Goal: Find specific page/section: Find specific page/section

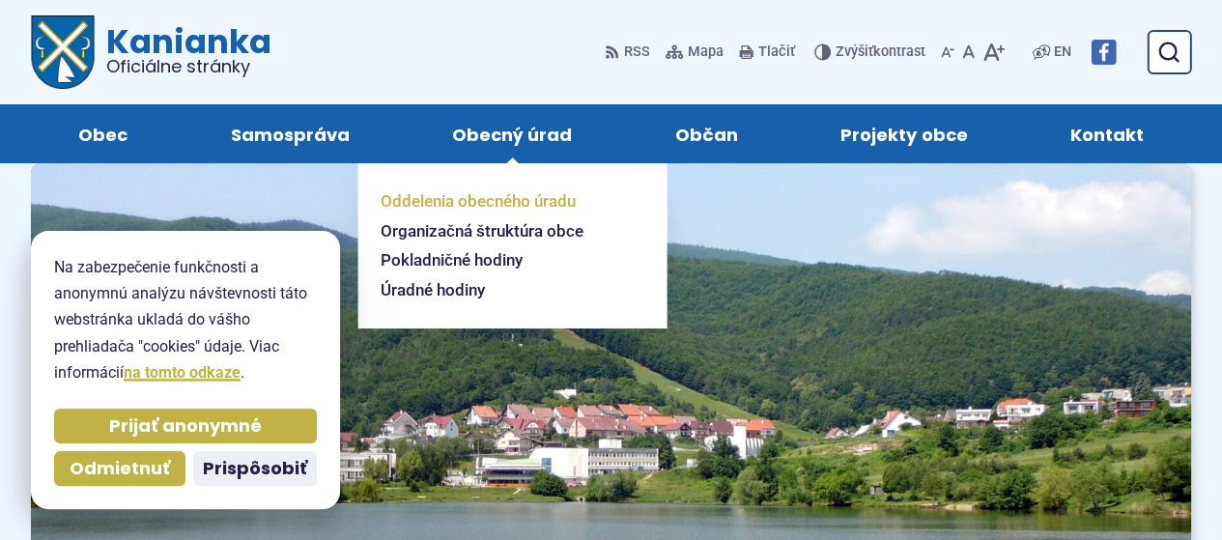
click at [505, 197] on span "Oddelenia obecného úradu" at bounding box center [478, 201] width 195 height 30
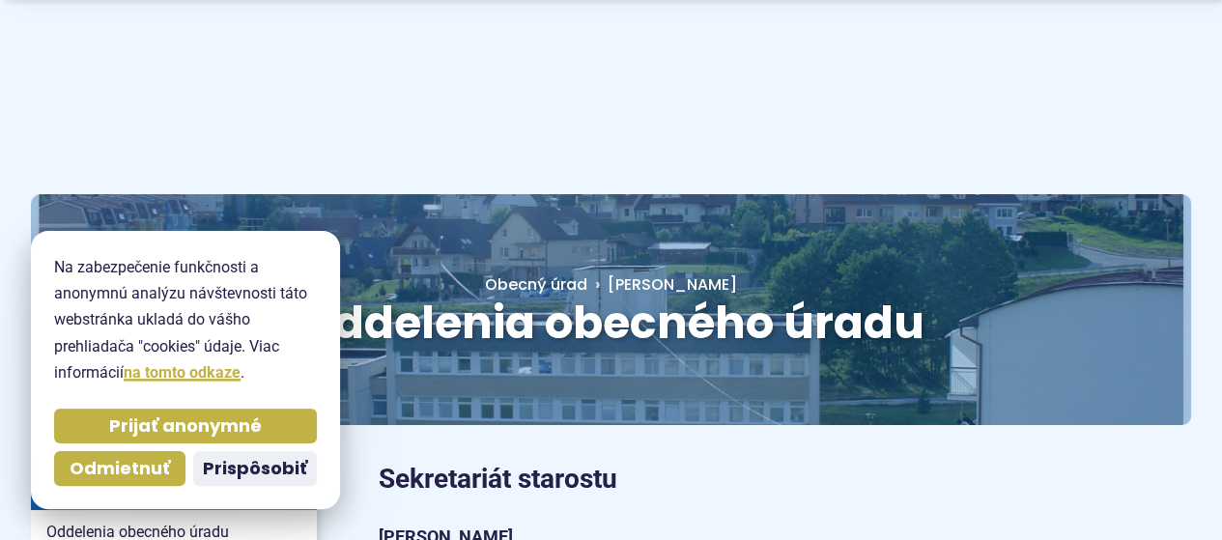
scroll to position [258, 0]
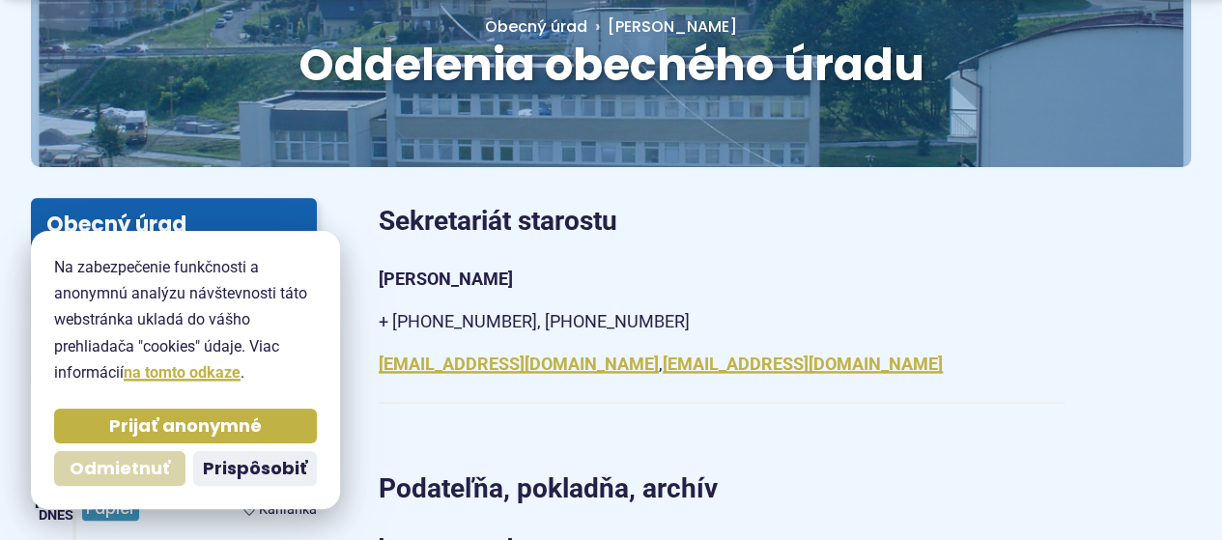
click at [132, 474] on span "Odmietnuť" at bounding box center [120, 469] width 100 height 22
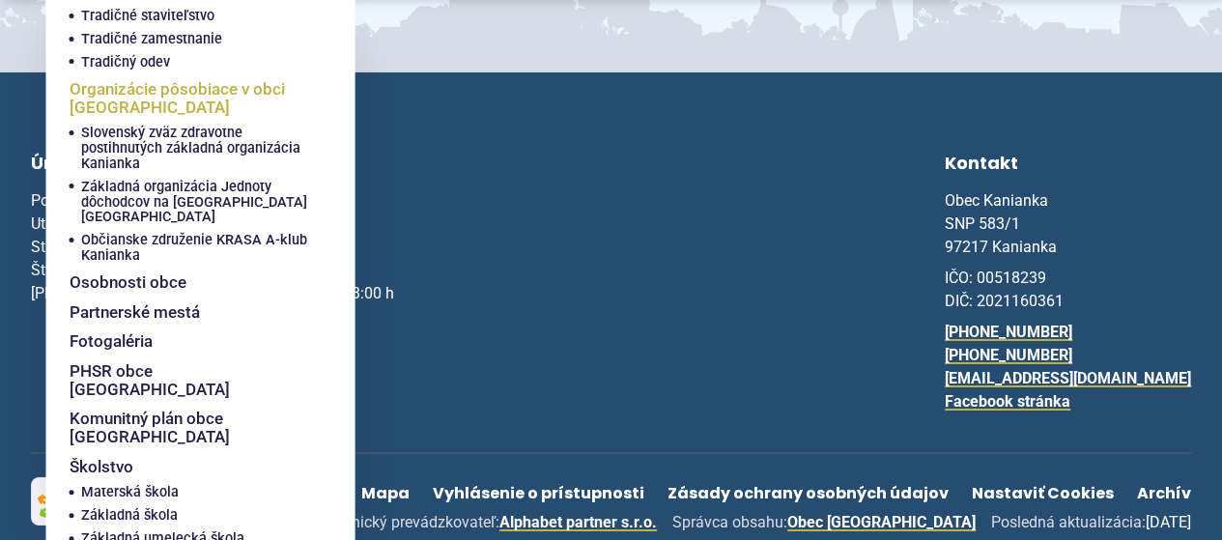
scroll to position [3206, 0]
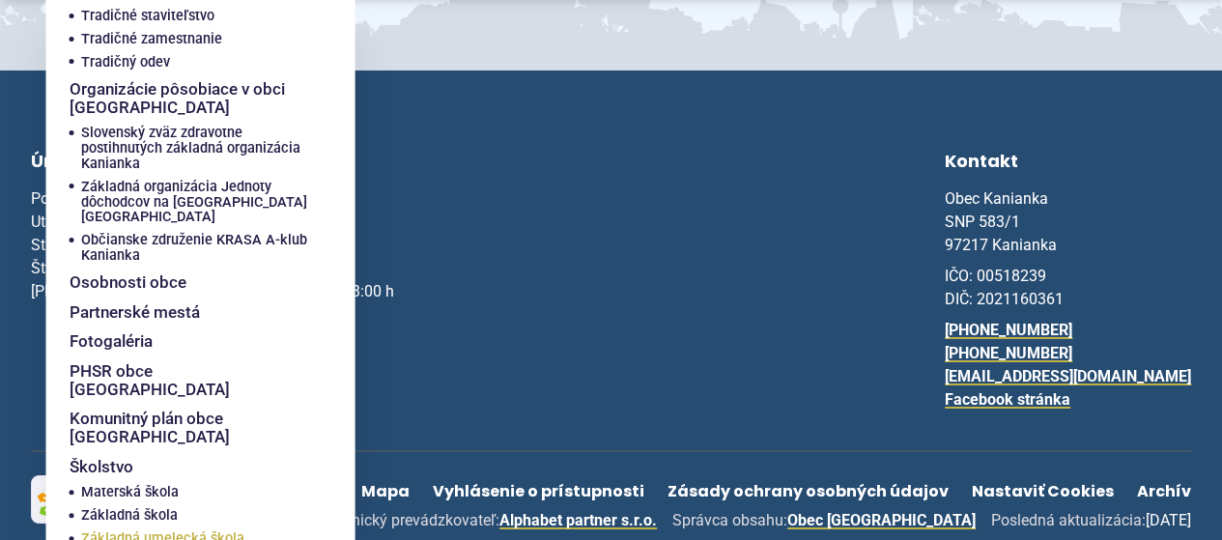
click at [155, 528] on span "Základná umelecká škola" at bounding box center [162, 539] width 163 height 23
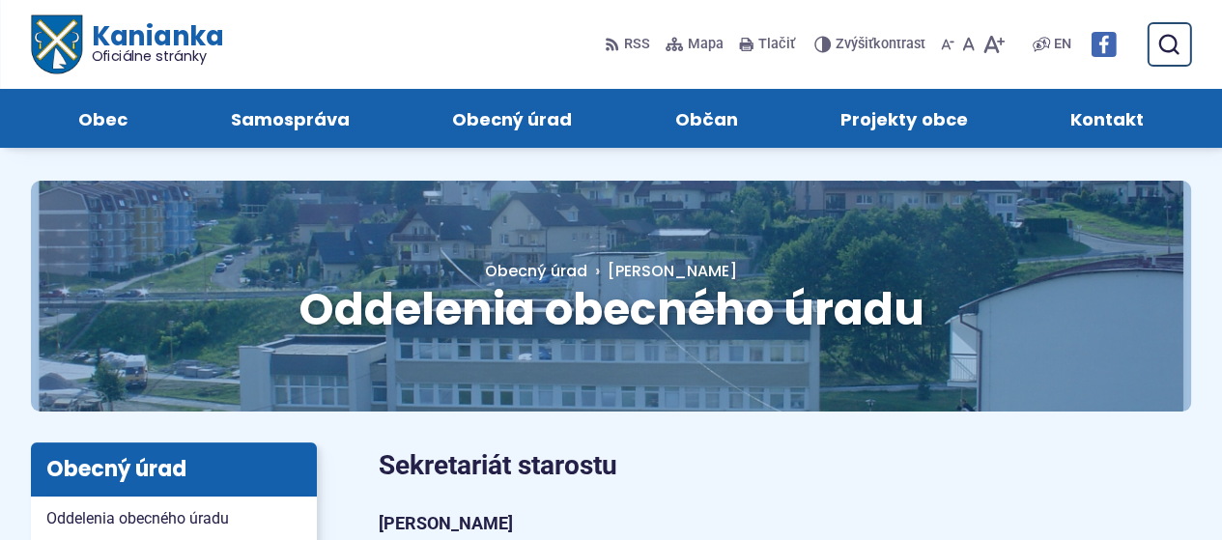
scroll to position [0, 0]
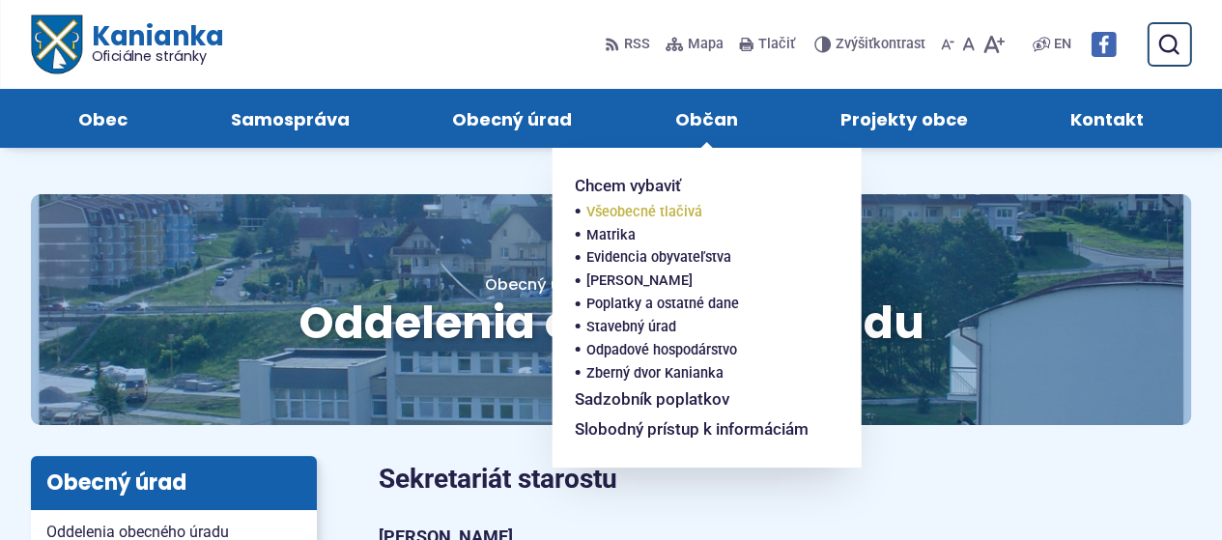
click at [671, 206] on span "Všeobecné tlačivá" at bounding box center [645, 212] width 116 height 23
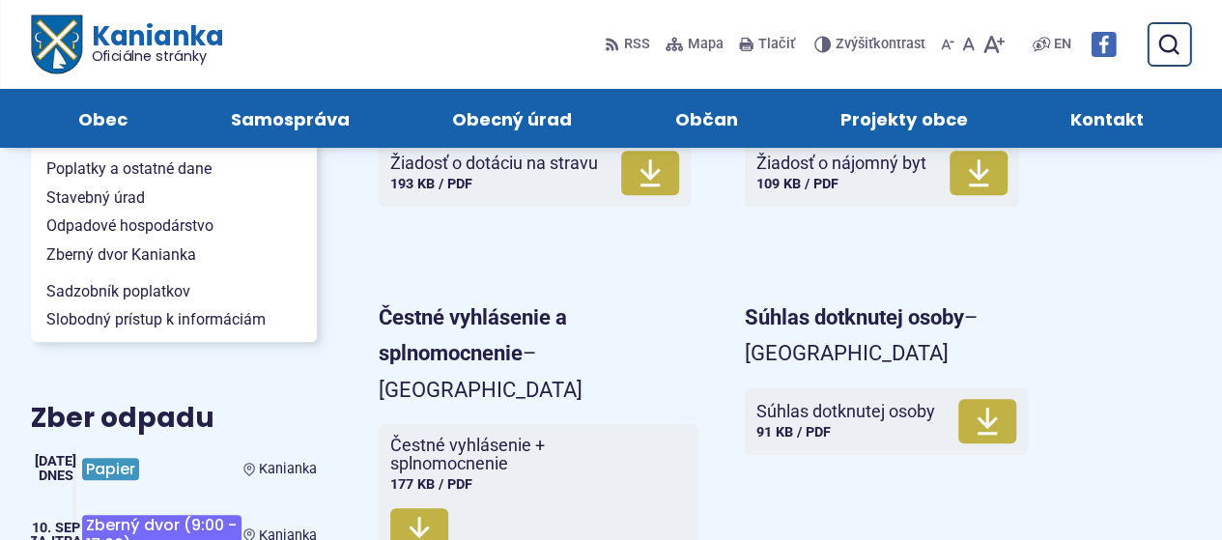
scroll to position [506, 0]
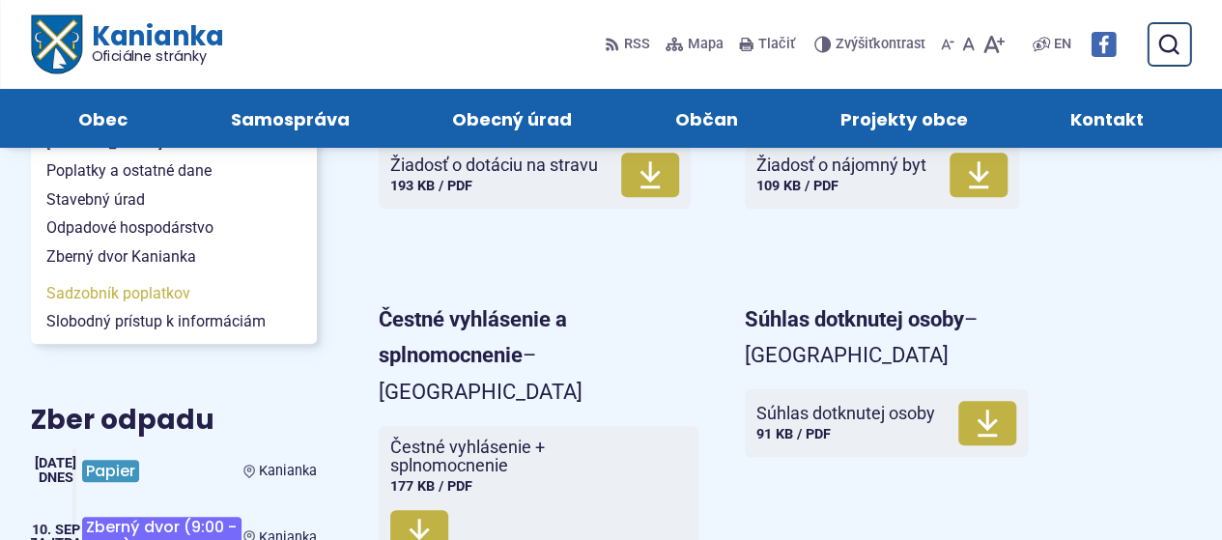
click at [95, 293] on span "Sadzobník poplatkov" at bounding box center [173, 293] width 255 height 29
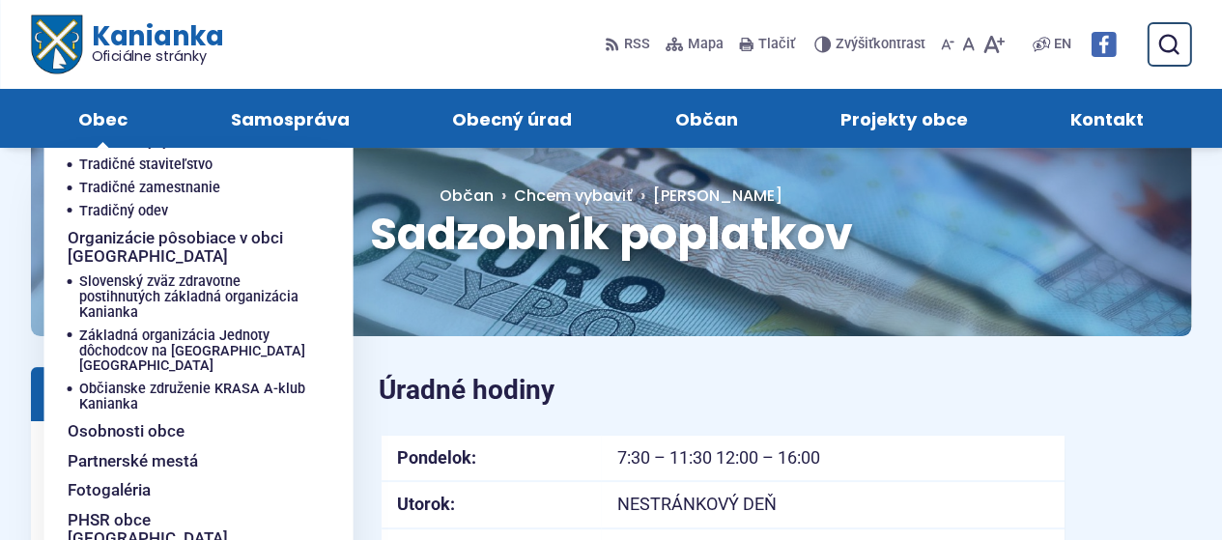
scroll to position [194, 0]
